Goal: Task Accomplishment & Management: Use online tool/utility

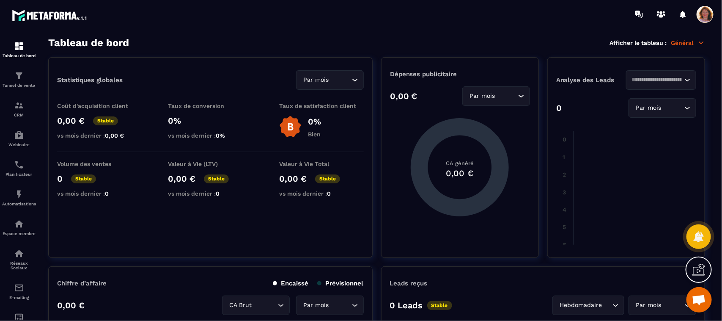
click at [699, 300] on span "Ouvrir le chat" at bounding box center [699, 301] width 14 height 12
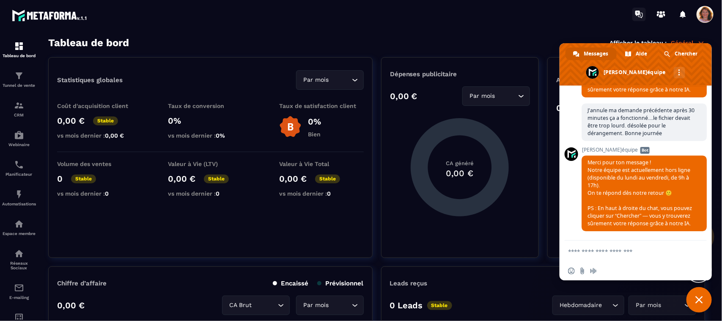
click at [639, 16] on icon at bounding box center [640, 15] width 14 height 14
click at [21, 234] on p "Espace membre" at bounding box center [19, 233] width 34 height 5
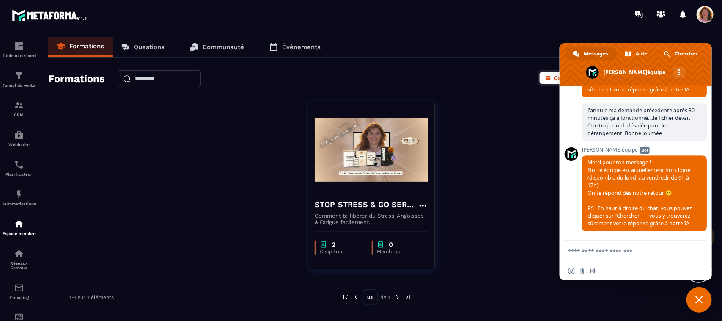
click at [697, 299] on span "Fermer le chat" at bounding box center [700, 300] width 8 height 8
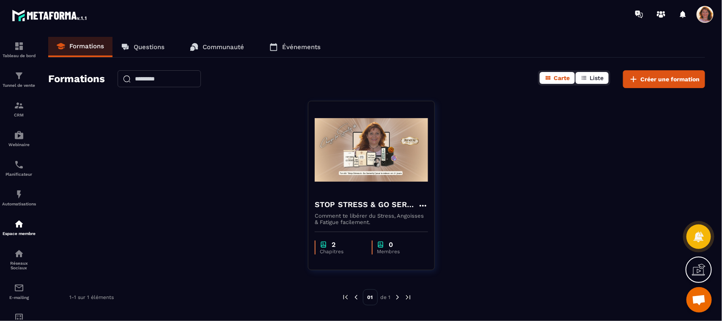
click at [595, 77] on span "Liste" at bounding box center [597, 77] width 14 height 7
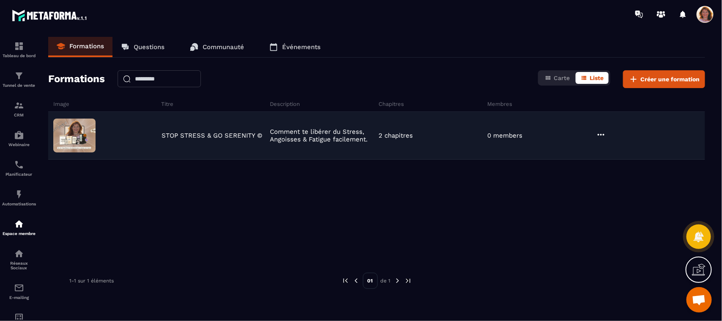
click at [601, 134] on icon at bounding box center [601, 134] width 10 height 10
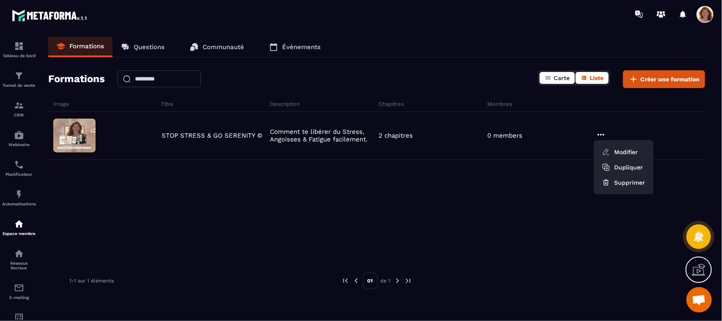
click at [562, 79] on span "Carte" at bounding box center [562, 77] width 16 height 7
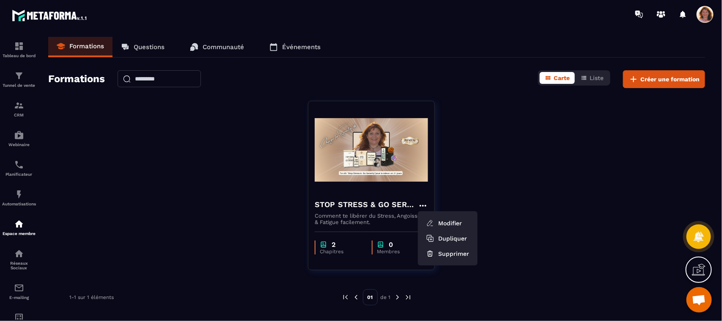
click at [486, 163] on div "STOP STRESS & GO SERENITY © Modifier Dupliquer Supprimer Comment te libérer du …" at bounding box center [376, 191] width 657 height 180
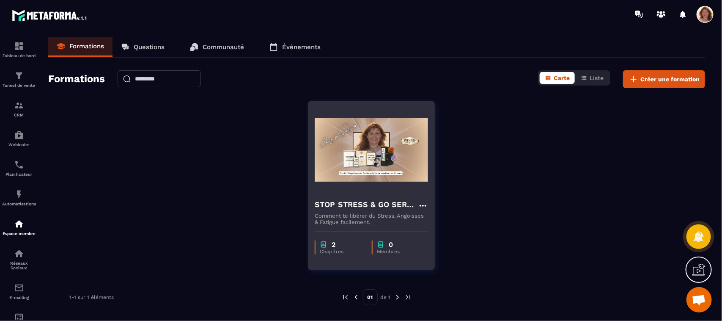
click at [417, 125] on img at bounding box center [371, 149] width 113 height 85
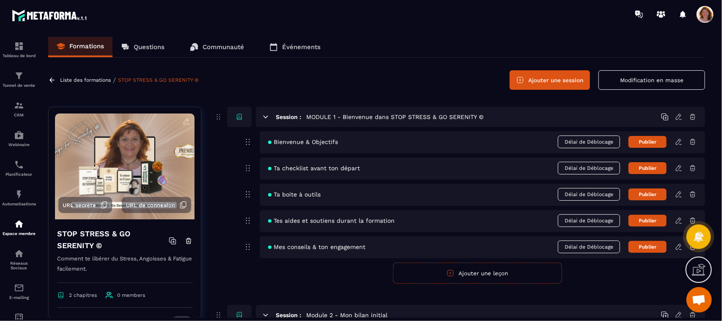
click at [237, 119] on icon at bounding box center [240, 117] width 8 height 8
click at [368, 78] on div "Liste des formations / STOP STRESS & GO SERENITY © Ajouter une session Modifica…" at bounding box center [376, 79] width 657 height 19
click at [682, 142] on icon at bounding box center [679, 142] width 8 height 8
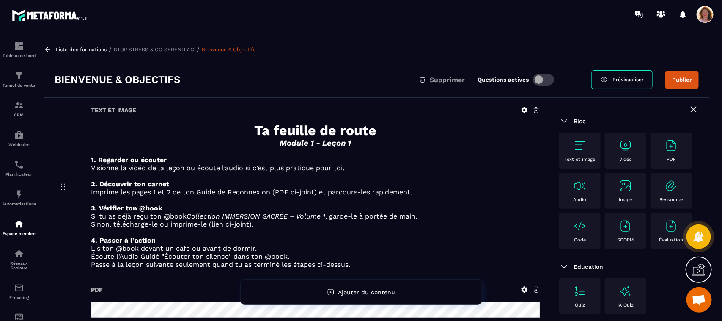
click at [64, 49] on p "Liste des formations" at bounding box center [81, 50] width 51 height 6
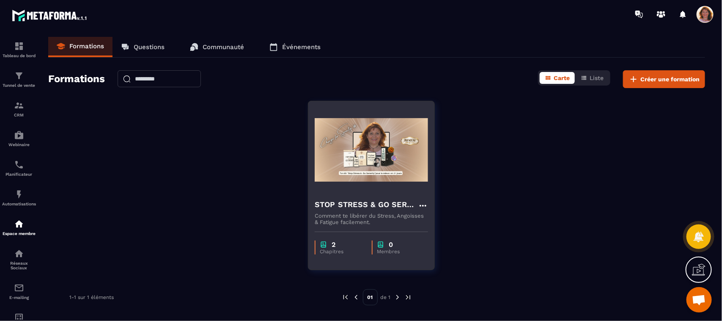
click at [384, 156] on img at bounding box center [371, 149] width 113 height 85
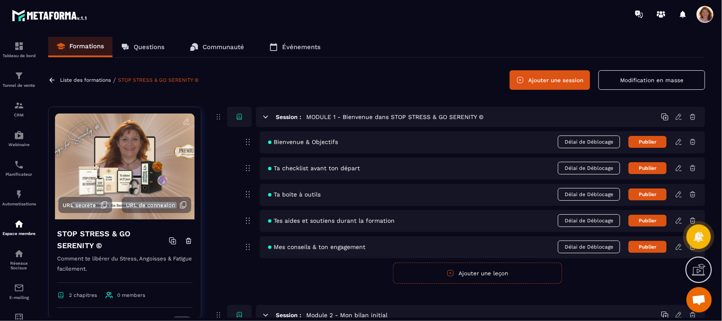
click at [103, 204] on icon at bounding box center [105, 204] width 4 height 5
click at [21, 82] on div "Tunnel de vente" at bounding box center [19, 79] width 34 height 17
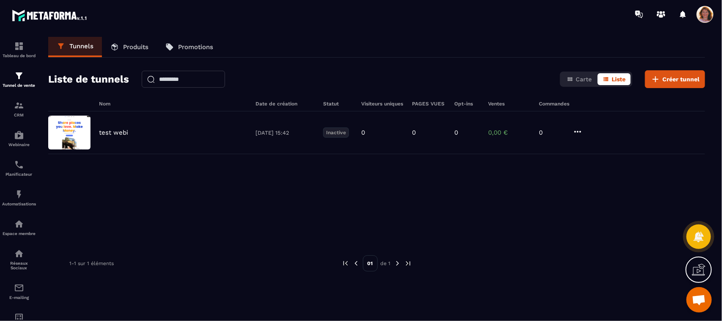
click at [120, 51] on link "Produits" at bounding box center [129, 47] width 55 height 20
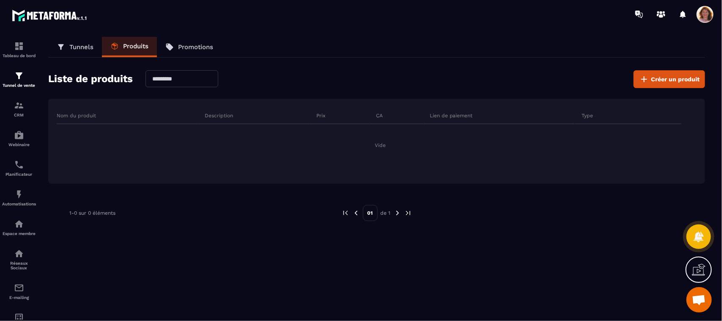
click at [181, 52] on link "Promotions" at bounding box center [189, 47] width 65 height 20
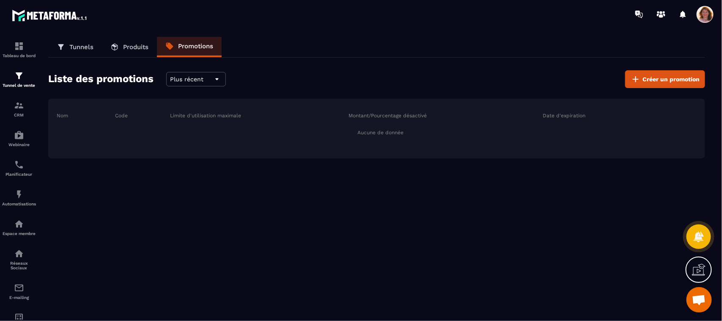
click at [73, 51] on link "Tunnels" at bounding box center [75, 47] width 54 height 20
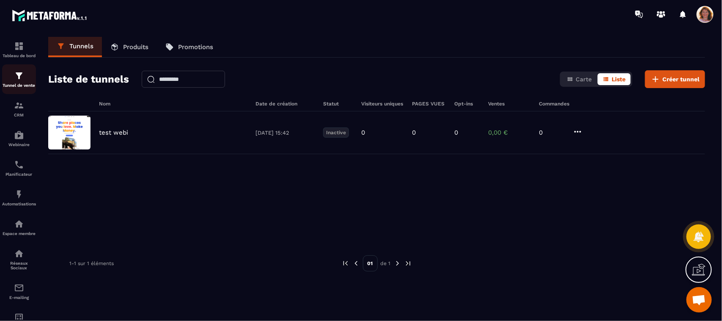
click at [21, 77] on img at bounding box center [19, 76] width 10 height 10
click at [133, 49] on p "Produits" at bounding box center [135, 47] width 25 height 8
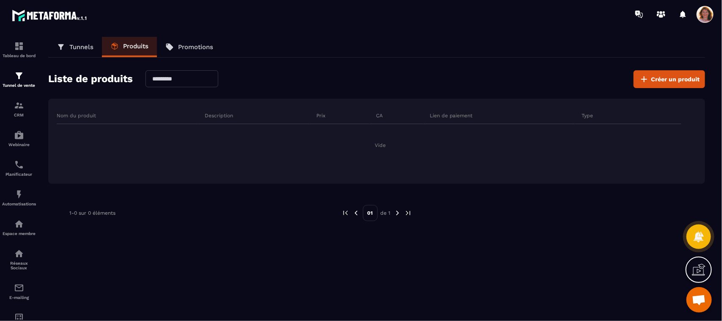
click at [83, 55] on link "Tunnels" at bounding box center [75, 47] width 54 height 20
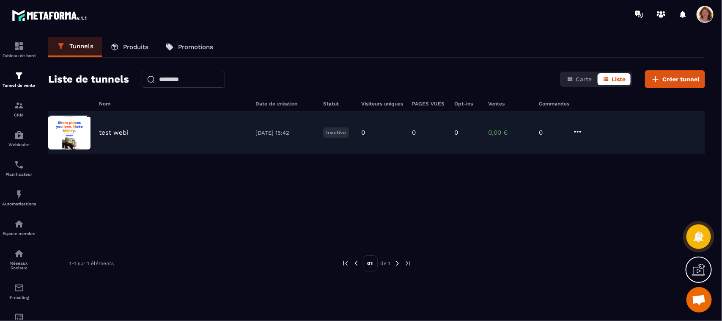
click at [111, 121] on div "test webi [DATE] 15:42 Inactive 0 0 0 0,00 € 0" at bounding box center [376, 132] width 657 height 43
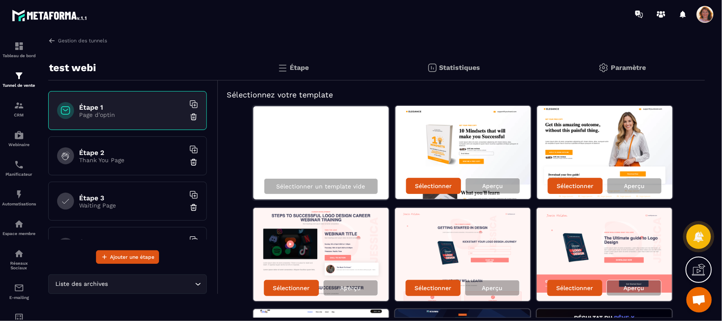
click at [606, 68] on img at bounding box center [604, 68] width 10 height 10
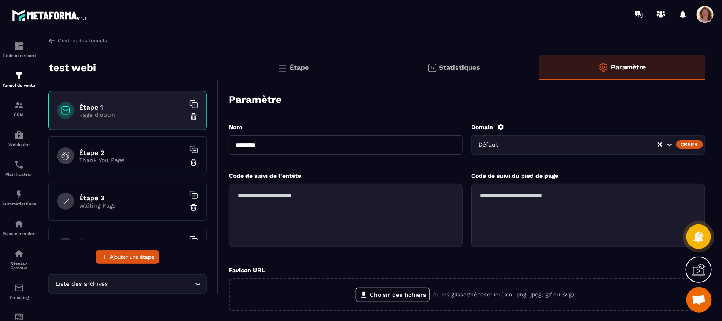
click at [462, 70] on p "Statistiques" at bounding box center [460, 67] width 41 height 8
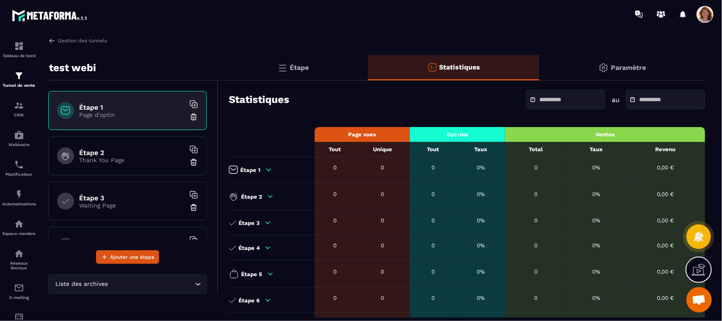
click at [368, 71] on div "Étape" at bounding box center [454, 67] width 172 height 25
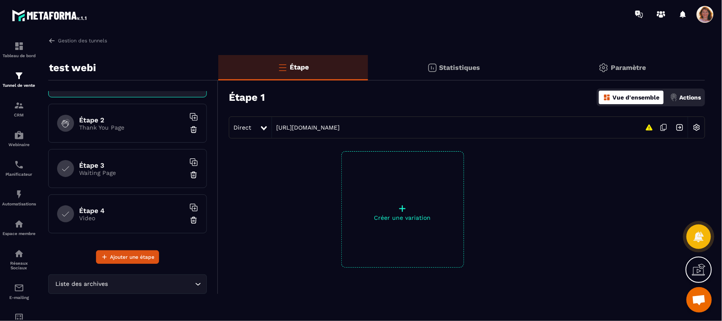
scroll to position [32, 0]
click at [147, 123] on h6 "Étape 2" at bounding box center [132, 120] width 106 height 8
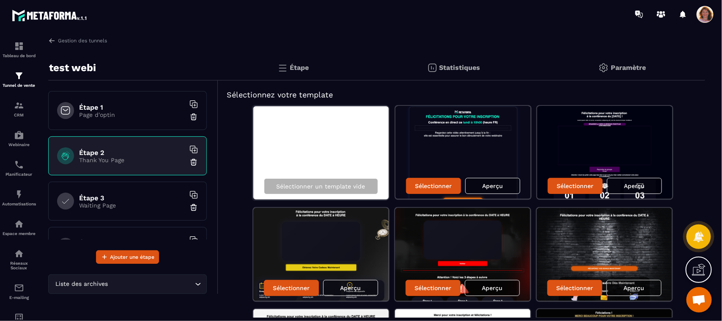
click at [117, 109] on h6 "Étape 1" at bounding box center [132, 107] width 106 height 8
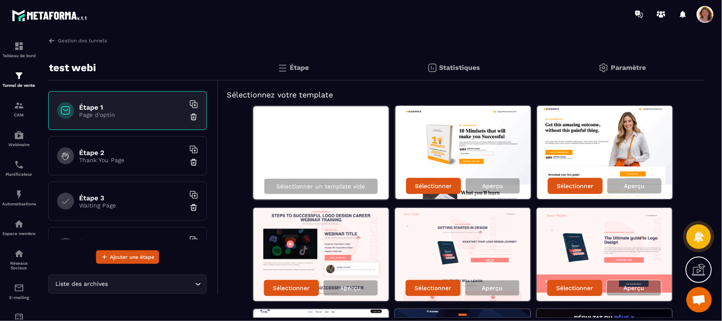
click at [663, 163] on img at bounding box center [604, 152] width 135 height 93
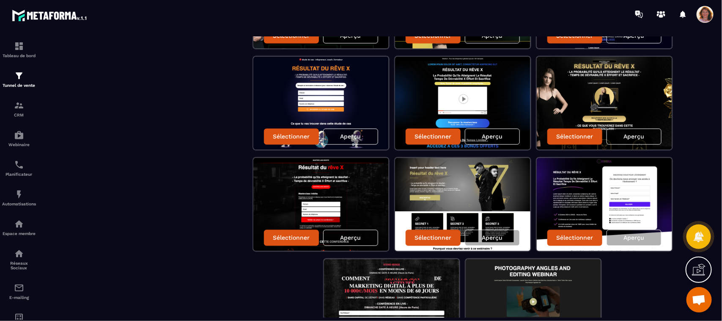
scroll to position [636, 0]
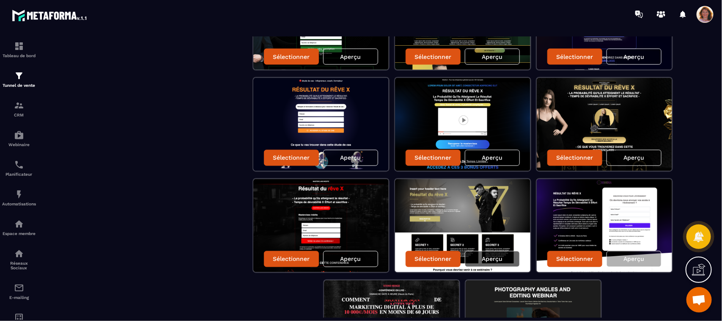
click at [497, 256] on p "Aperçu" at bounding box center [492, 259] width 21 height 7
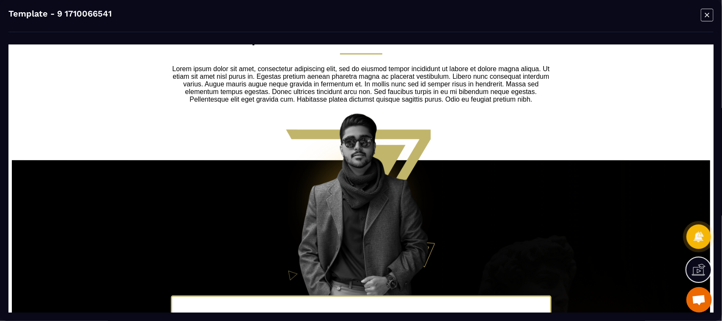
scroll to position [471, 0]
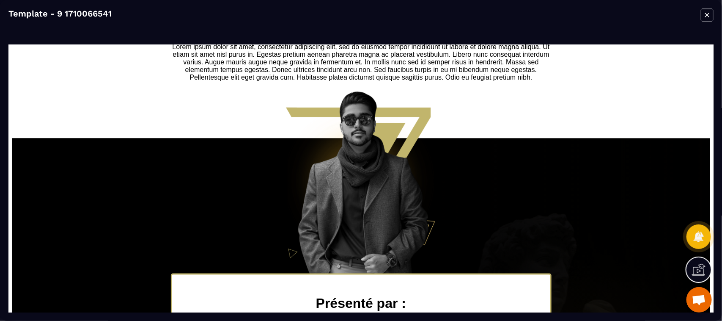
drag, startPoint x: 699, startPoint y: 198, endPoint x: 696, endPoint y: 231, distance: 32.7
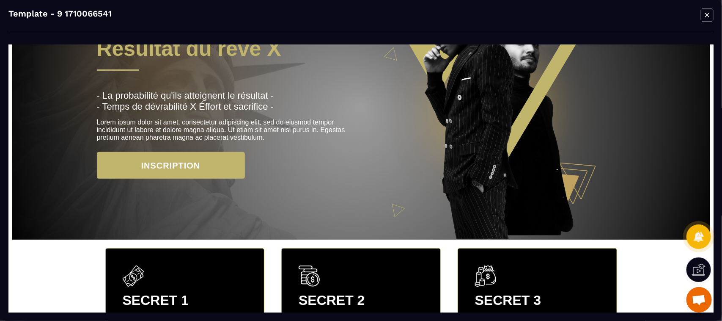
scroll to position [0, 0]
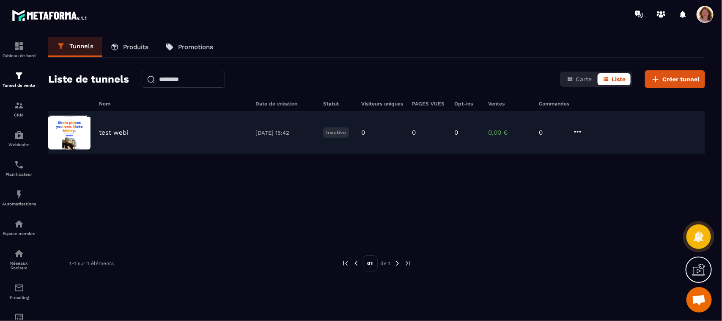
click at [116, 143] on div "test webi [DATE] 15:42 Inactive 0 0 0 0,00 € 0" at bounding box center [376, 132] width 657 height 43
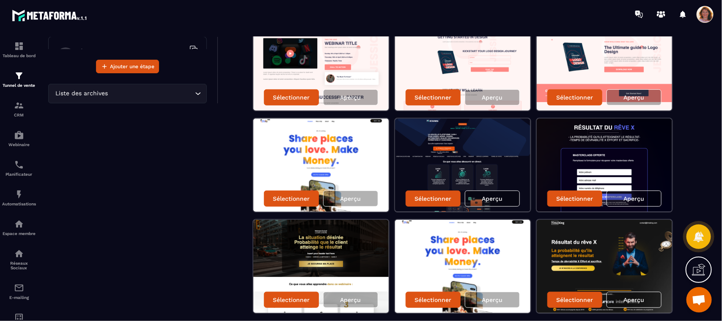
scroll to position [212, 0]
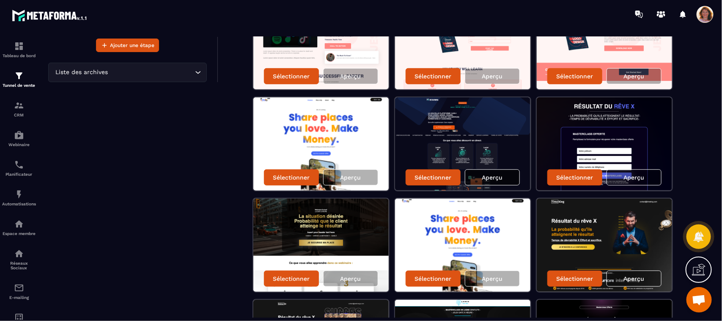
click at [498, 174] on p "Aperçu" at bounding box center [492, 177] width 21 height 7
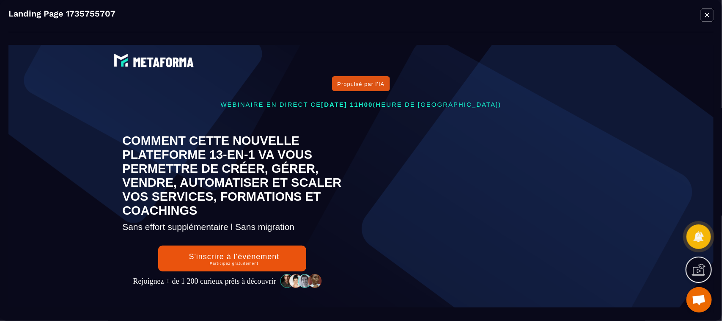
scroll to position [0, 0]
click at [638, 209] on div "Propulsé par l'IA WEBINAIRE EN DIRECT [DATE][DATE] 11H00 (HEURE DE PARIS) COMME…" at bounding box center [361, 175] width 693 height 262
click at [613, 303] on div at bounding box center [490, 213] width 258 height 187
click at [708, 18] on icon "Modal window" at bounding box center [707, 14] width 13 height 13
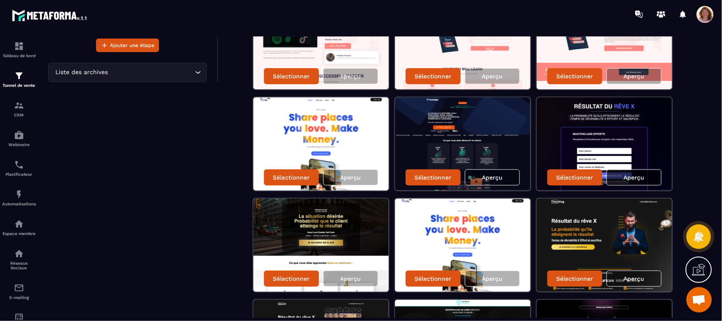
click at [627, 177] on p "Aperçu" at bounding box center [634, 177] width 21 height 7
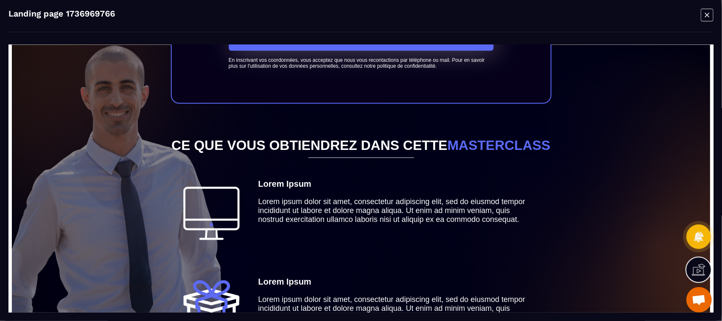
scroll to position [281, 0]
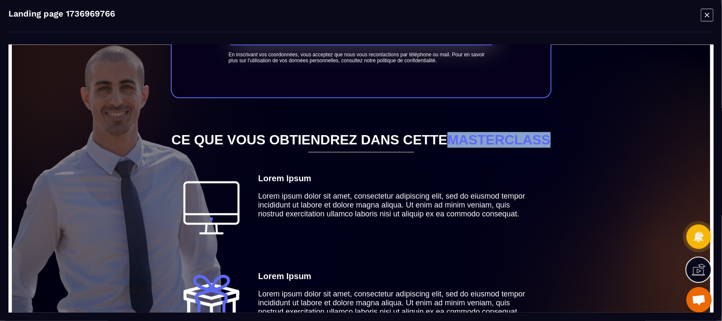
drag, startPoint x: 704, startPoint y: 148, endPoint x: 704, endPoint y: 163, distance: 14.4
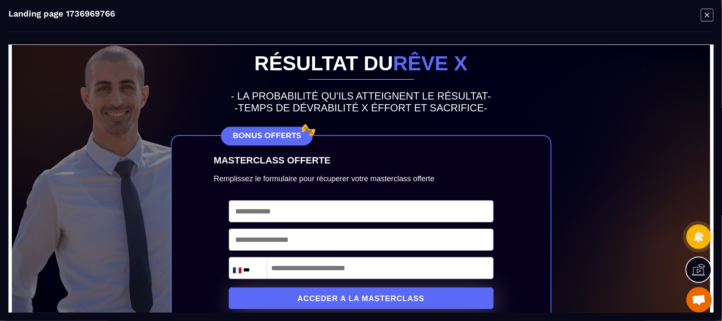
scroll to position [0, 0]
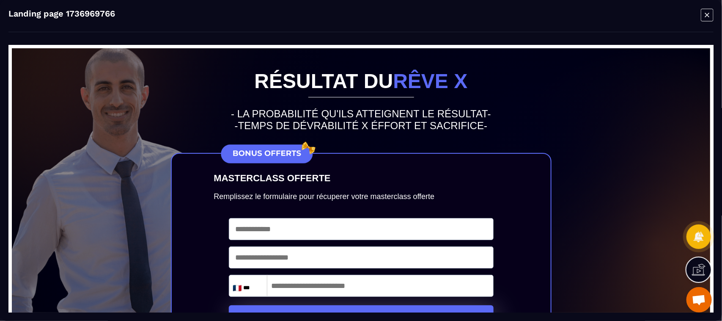
click at [709, 16] on icon "Modal window" at bounding box center [707, 15] width 4 height 4
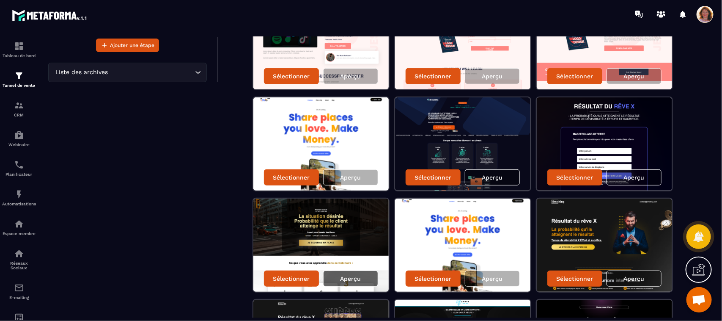
click at [356, 278] on p "Aperçu" at bounding box center [350, 278] width 21 height 7
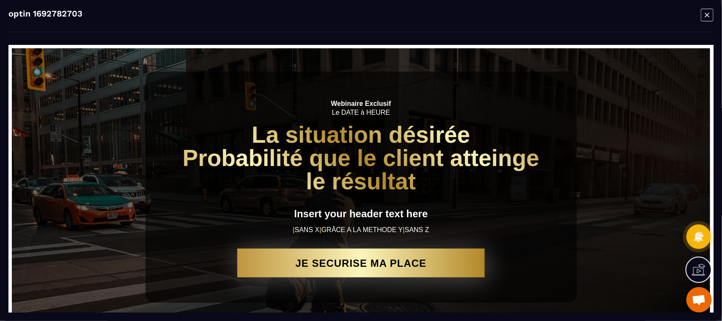
click at [710, 16] on icon "Modal window" at bounding box center [707, 14] width 13 height 13
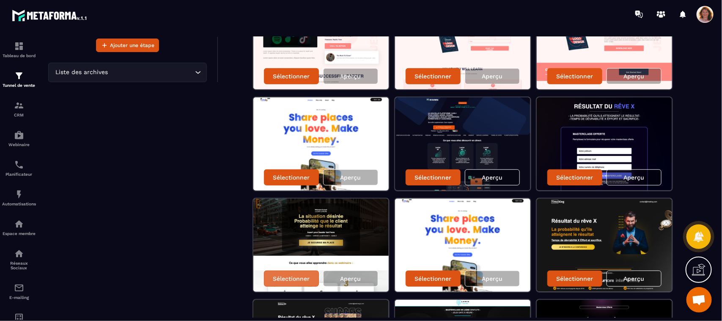
click at [277, 278] on p "Sélectionner" at bounding box center [291, 278] width 37 height 7
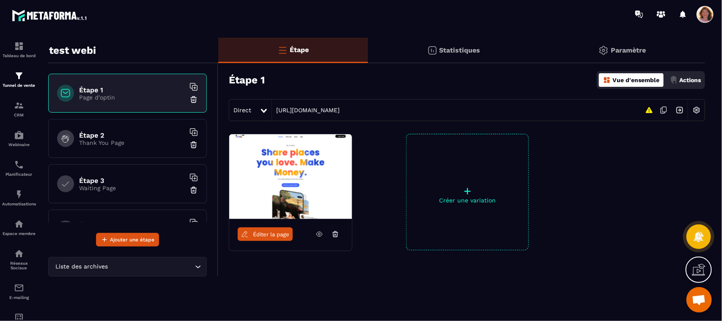
click at [464, 211] on div "+ Créer une variation" at bounding box center [467, 192] width 123 height 116
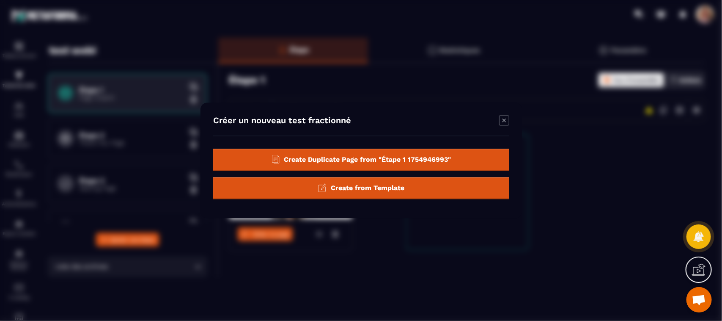
click at [504, 119] on icon "Modal window" at bounding box center [504, 121] width 10 height 10
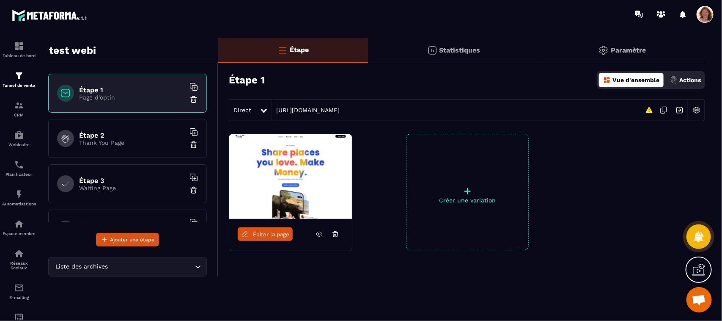
click at [124, 96] on p "Page d'optin" at bounding box center [132, 97] width 106 height 7
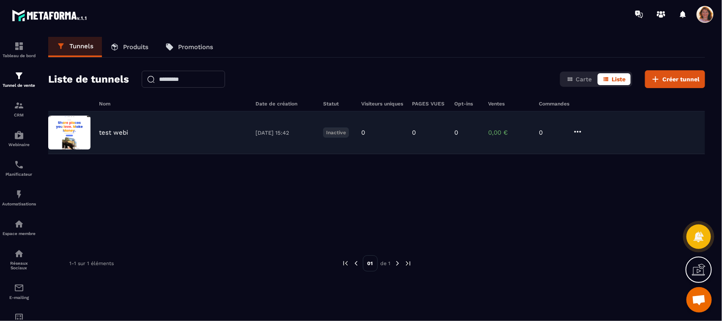
click at [215, 124] on div "test webi [DATE] 15:42 Inactive 0 0 0 0,00 € 0" at bounding box center [376, 132] width 657 height 43
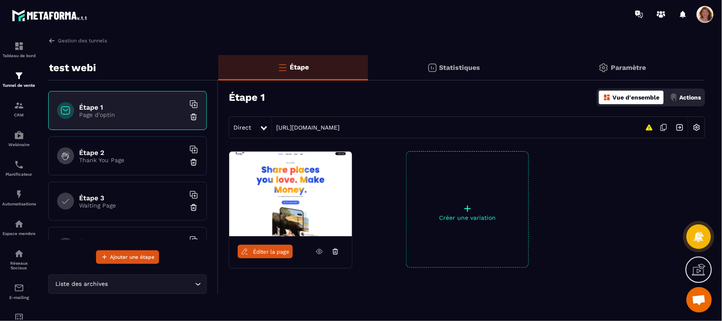
click at [314, 193] on img at bounding box center [290, 193] width 123 height 85
click at [273, 251] on span "Éditer la page" at bounding box center [271, 251] width 36 height 6
